Goal: Transaction & Acquisition: Purchase product/service

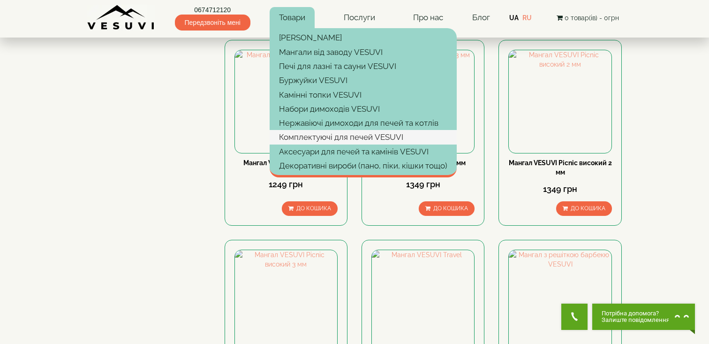
scroll to position [272, 0]
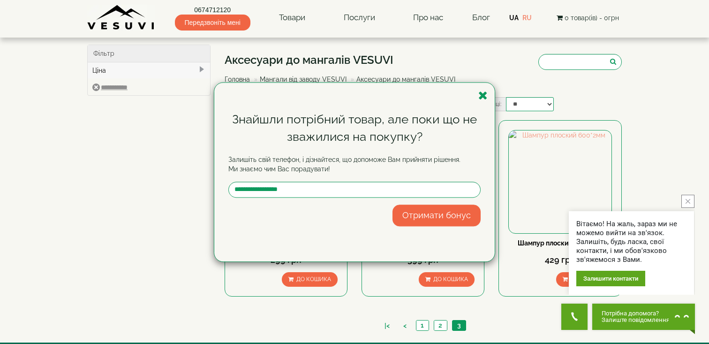
click at [538, 50] on div "Знайшли потрібний товар, але поки що не зважилися на покупку? Залишіть свій тел…" at bounding box center [354, 172] width 709 height 344
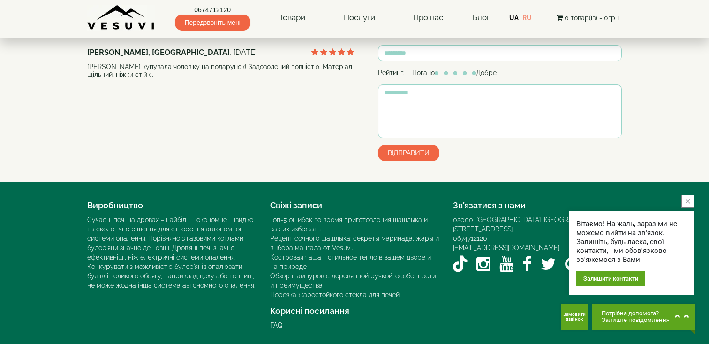
scroll to position [797, 0]
click at [507, 256] on icon "YouTube VESUVI" at bounding box center [507, 264] width 14 height 16
